Goal: Transaction & Acquisition: Purchase product/service

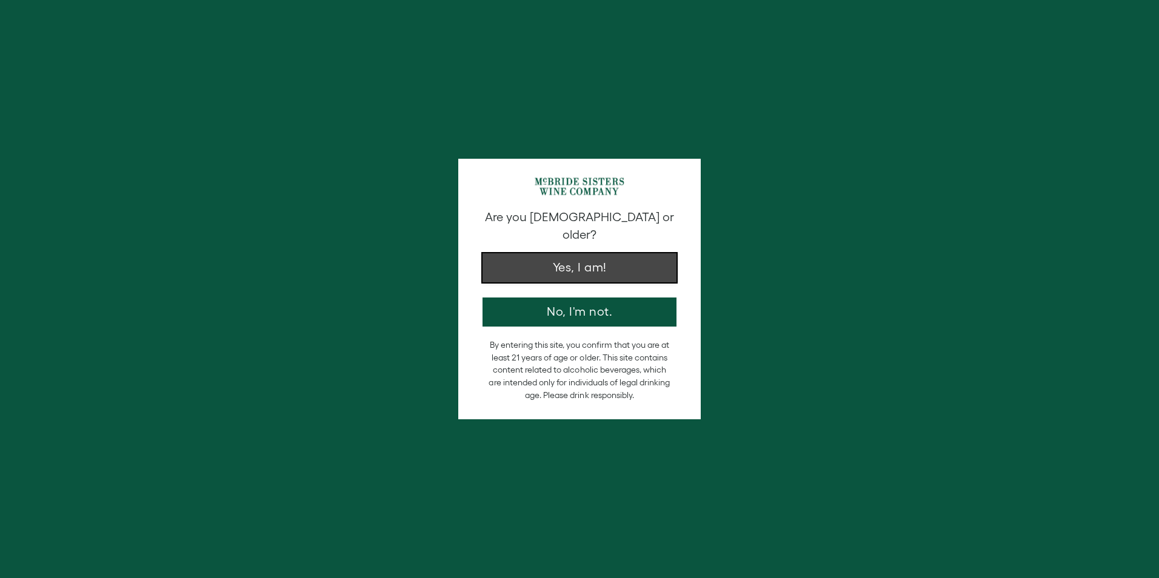
click at [578, 253] on button "Yes, I am!" at bounding box center [579, 267] width 194 height 29
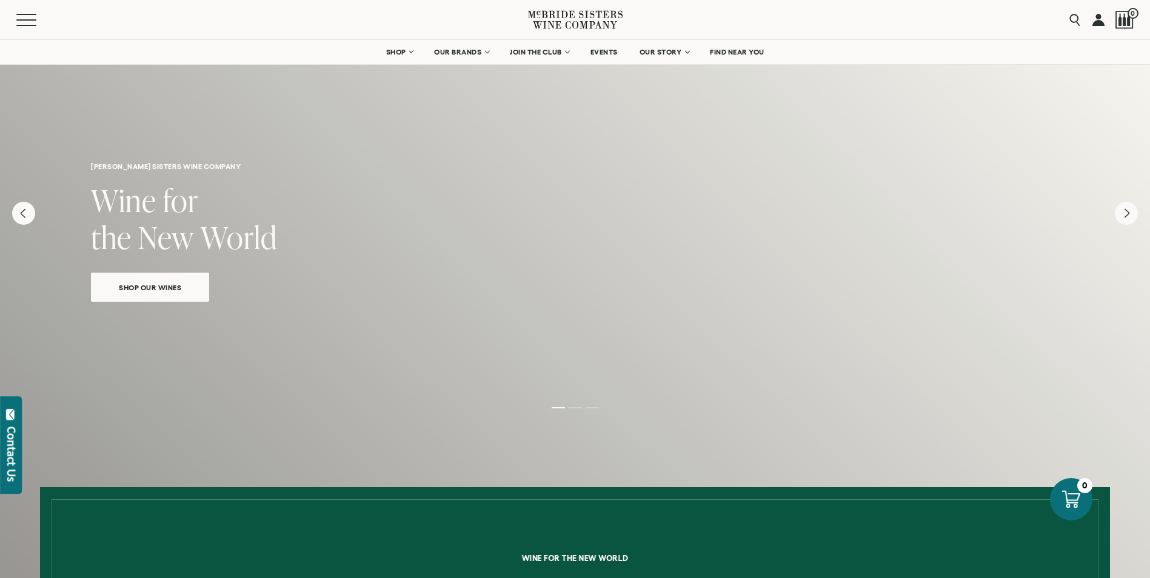
click at [132, 297] on link "Shop Our Wines" at bounding box center [150, 287] width 118 height 29
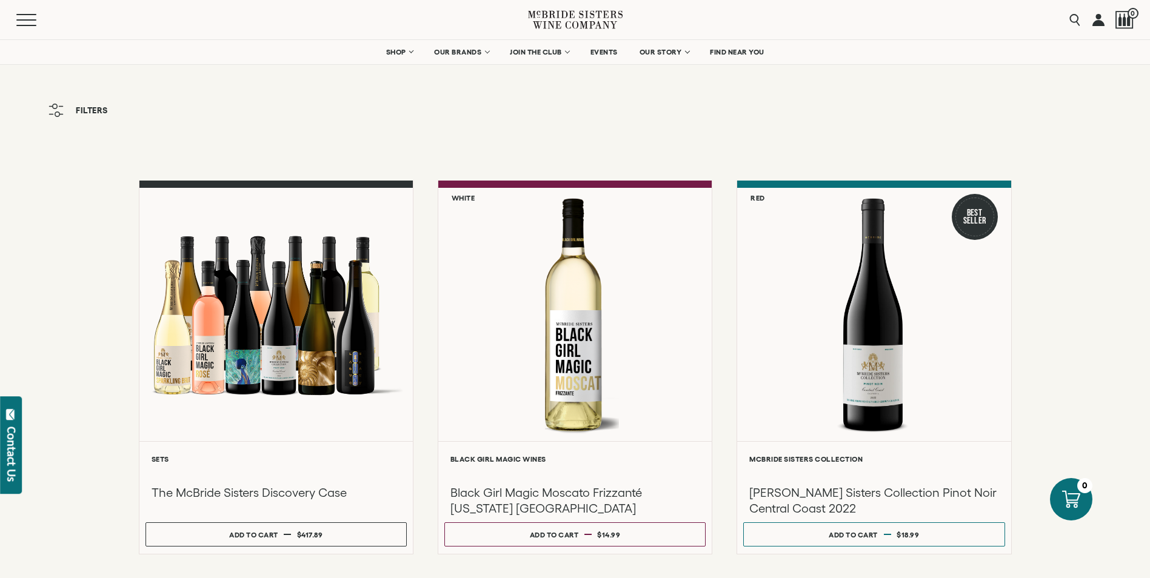
scroll to position [61, 0]
